Goal: Communication & Community: Connect with others

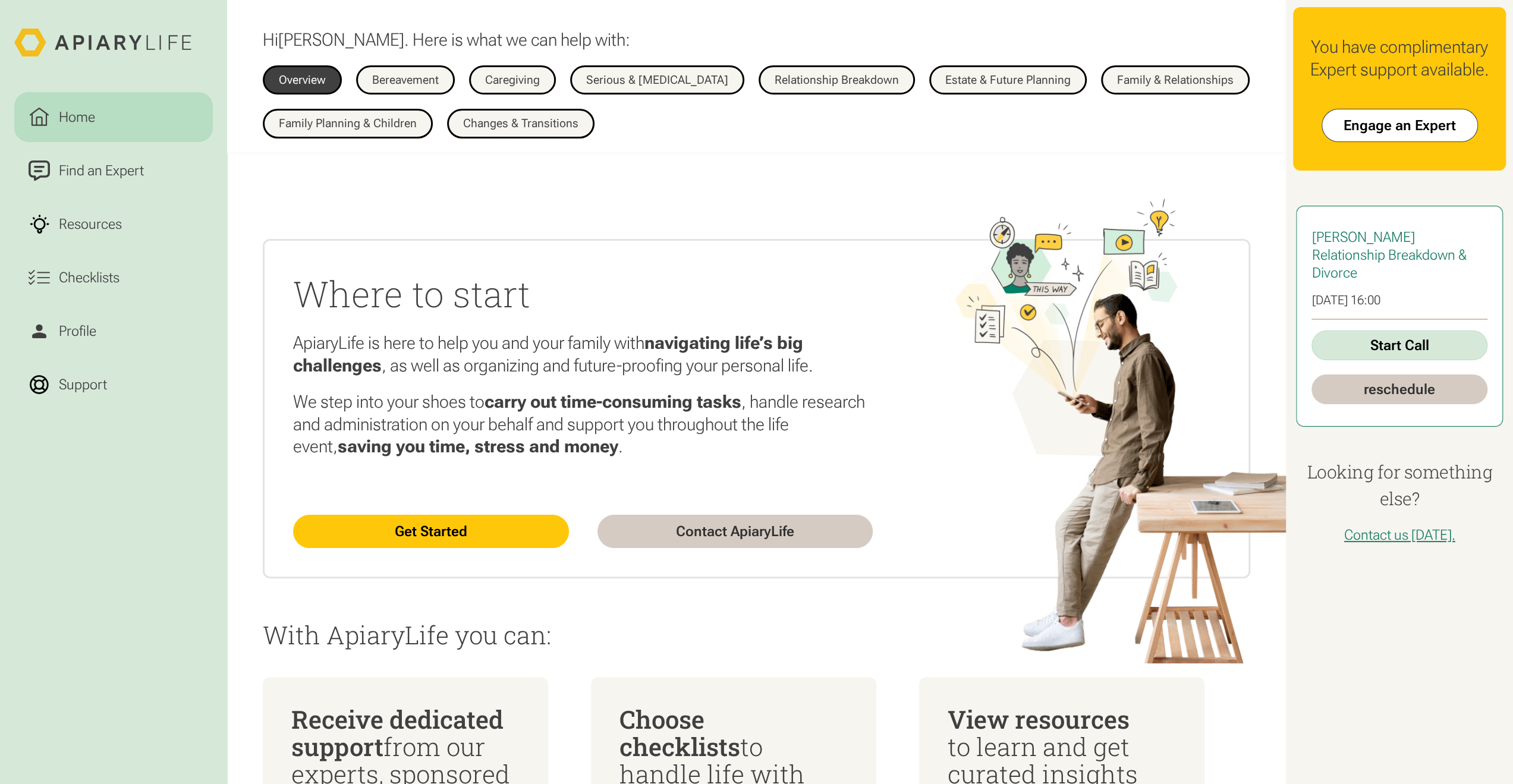
click at [1353, 345] on link "Start Call" at bounding box center [1399, 345] width 176 height 30
